Goal: Find specific page/section: Find specific page/section

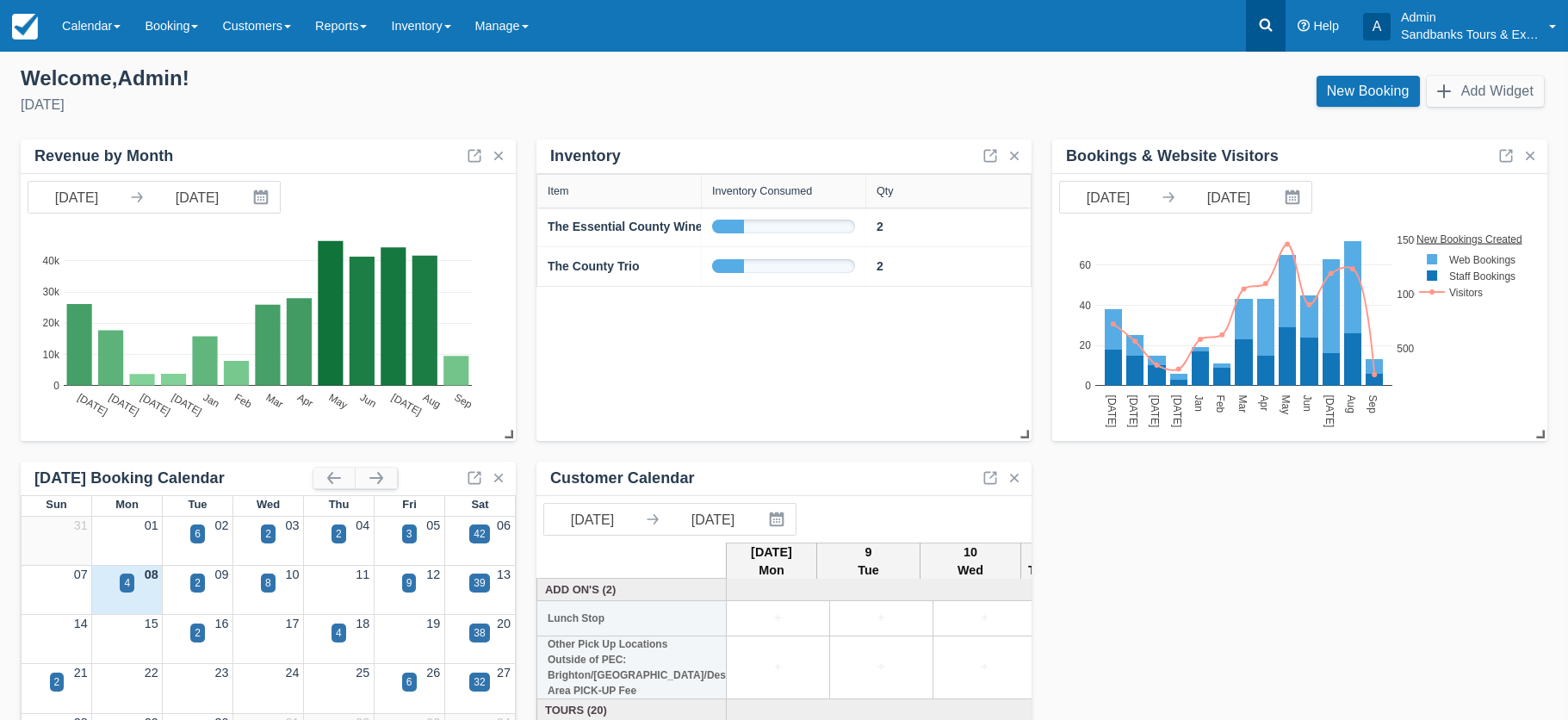
click at [1261, 26] on icon at bounding box center [1266, 26] width 13 height 13
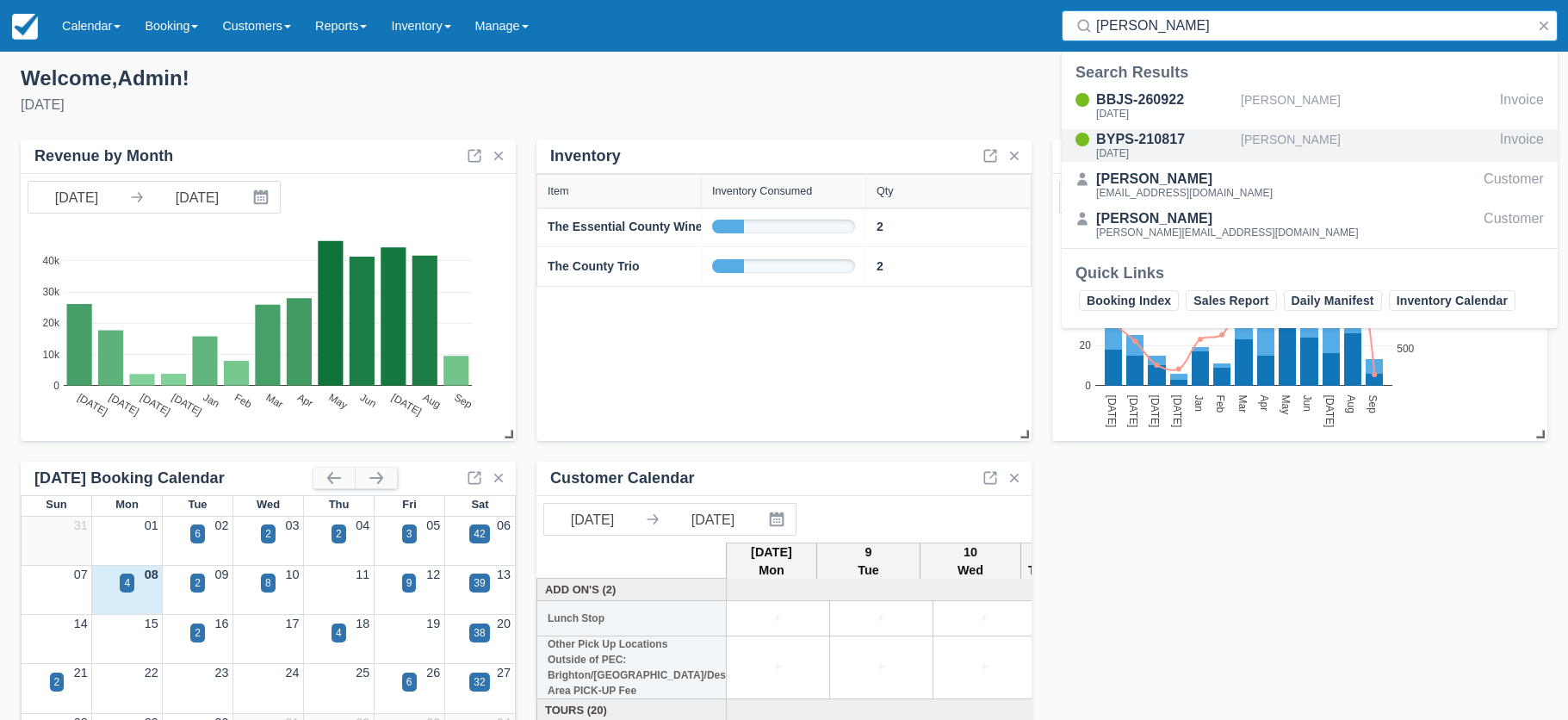
type input "[PERSON_NAME]"
click at [1127, 143] on div "BYPS-210817" at bounding box center [1165, 139] width 137 height 21
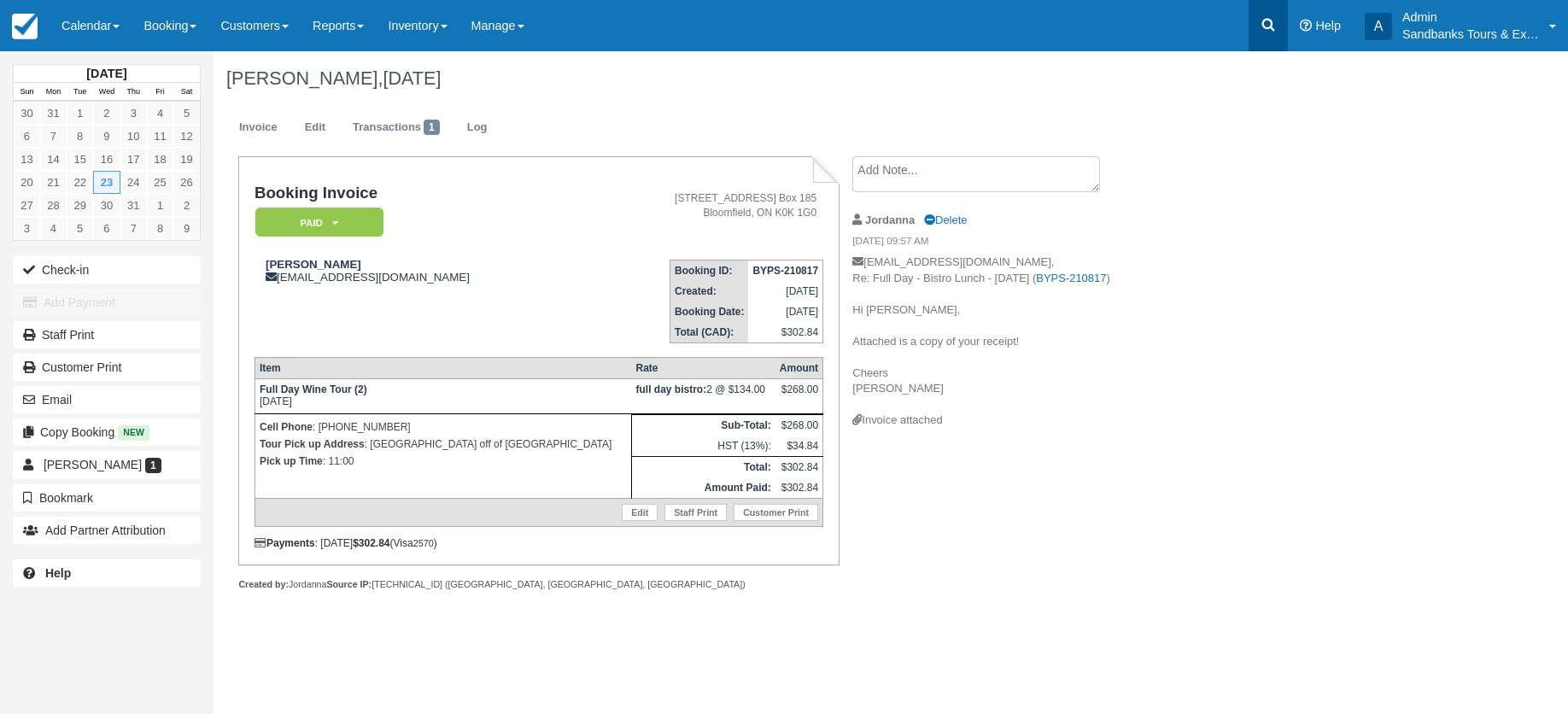
click at [1266, 22] on icon at bounding box center [1268, 25] width 17 height 17
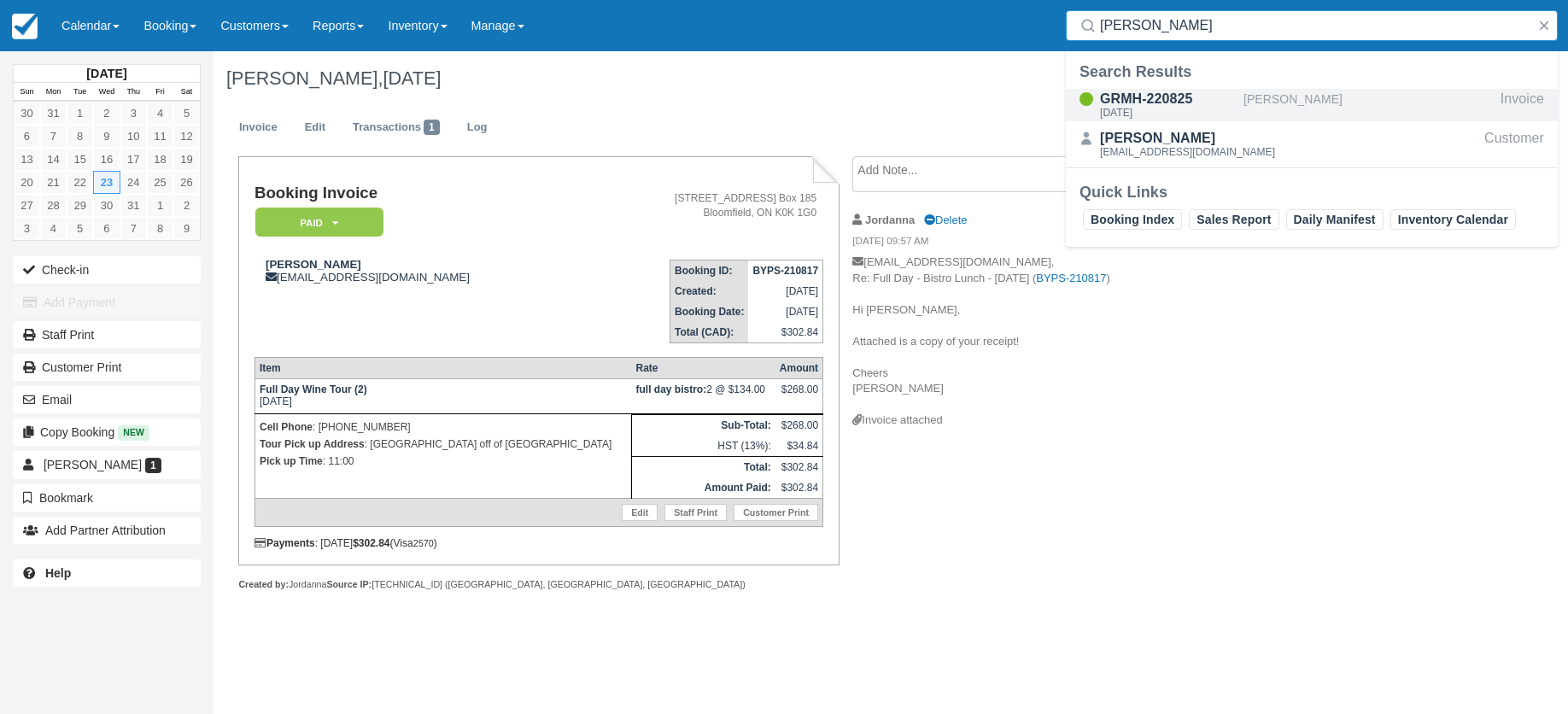
type input "robin r"
click at [1156, 103] on div "GRMH-220825" at bounding box center [1168, 99] width 136 height 21
